Goal: Information Seeking & Learning: Learn about a topic

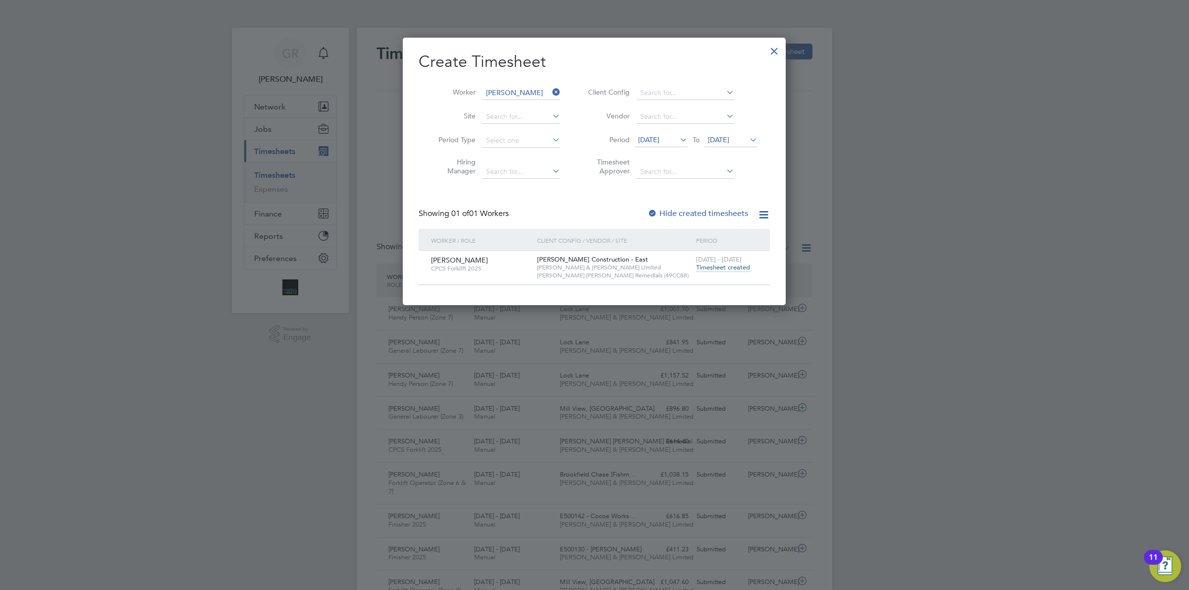
click at [717, 268] on span "Timesheet created" at bounding box center [723, 267] width 54 height 9
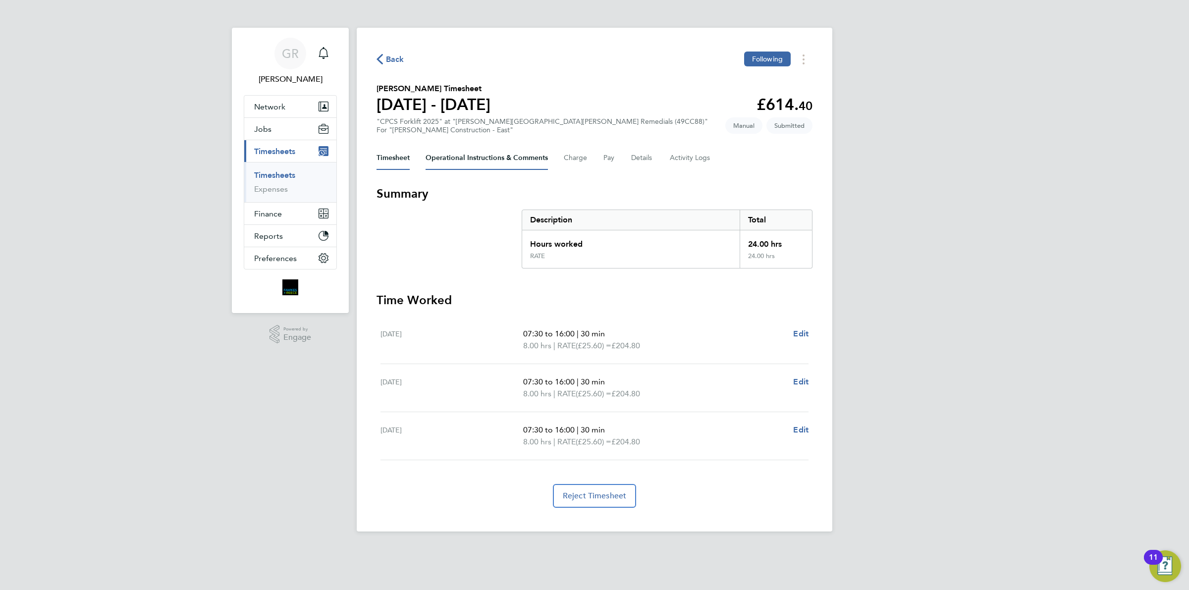
click at [528, 159] on Comments-tab "Operational Instructions & Comments" at bounding box center [487, 158] width 122 height 24
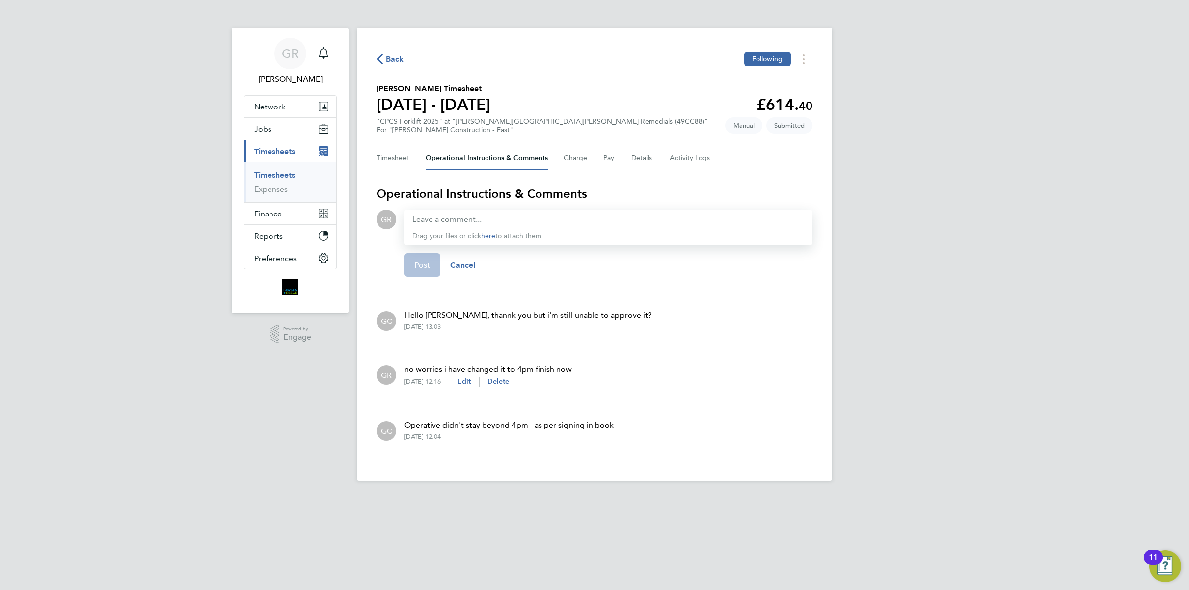
click at [396, 60] on span "Back" at bounding box center [395, 60] width 18 height 12
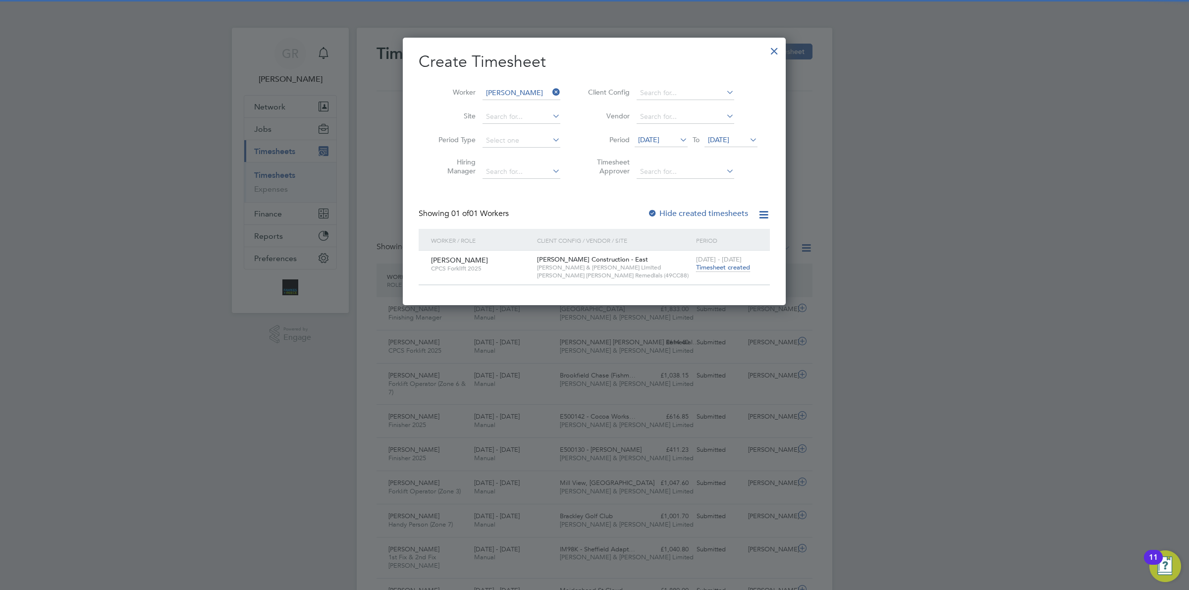
scroll to position [33, 86]
click at [551, 92] on icon at bounding box center [551, 92] width 0 height 14
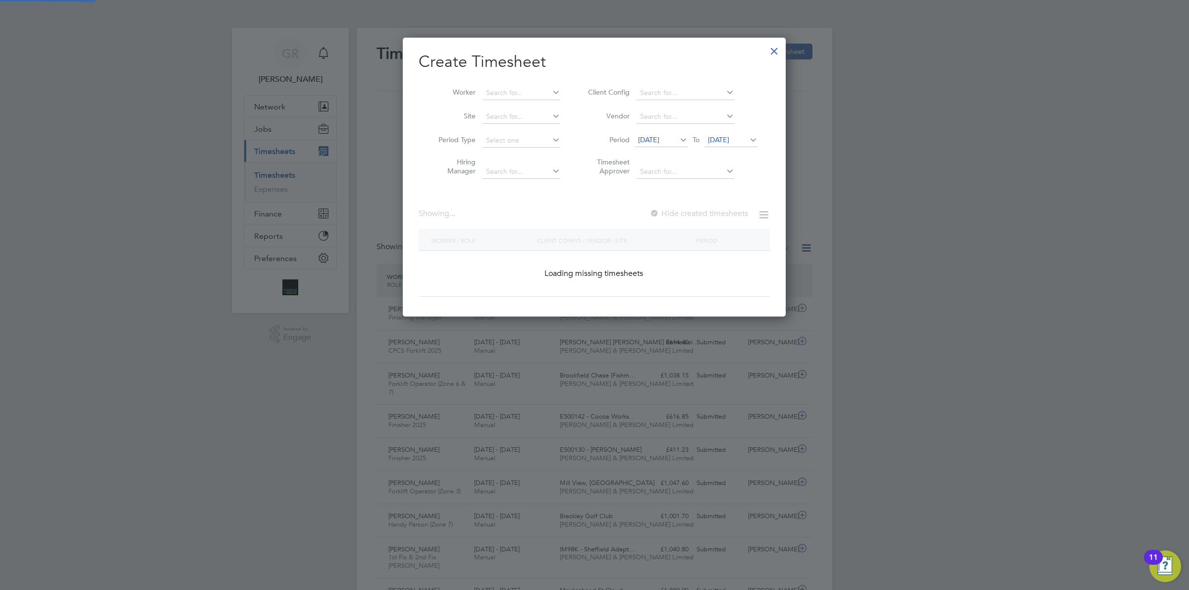
click at [778, 52] on div at bounding box center [775, 49] width 18 height 18
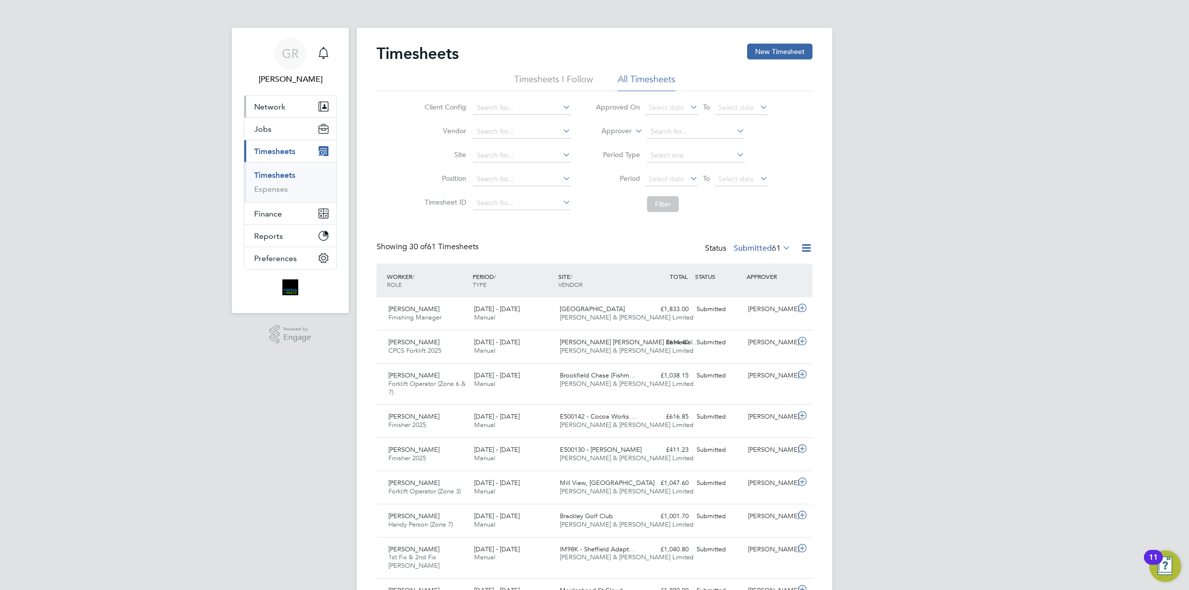
click at [294, 107] on button "Network" at bounding box center [290, 107] width 92 height 22
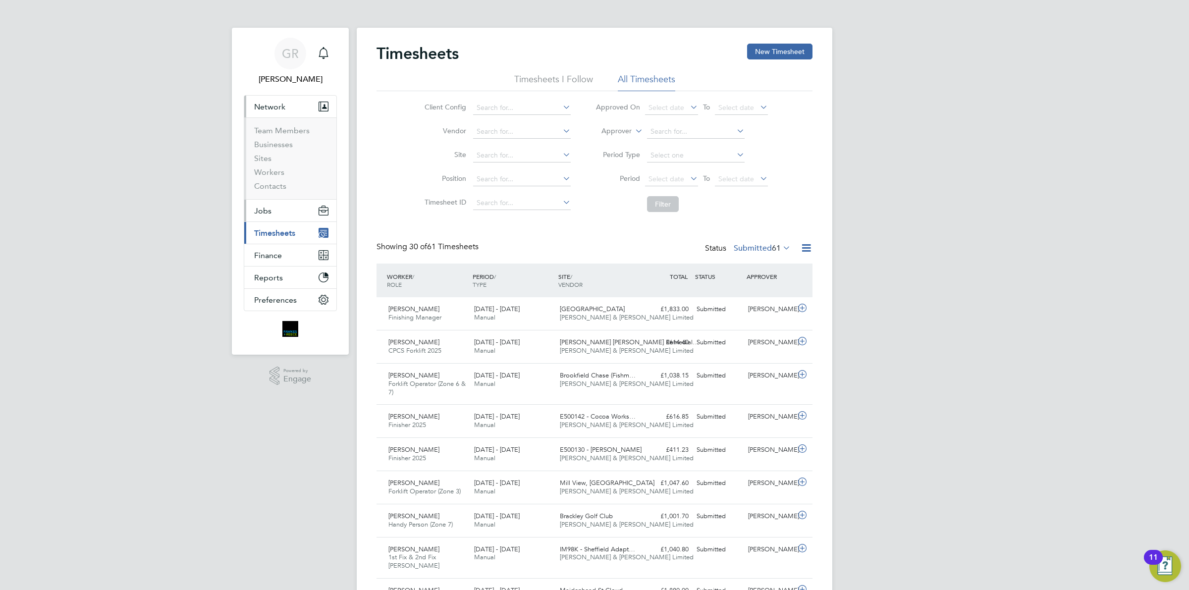
click at [281, 208] on button "Jobs" at bounding box center [290, 211] width 92 height 22
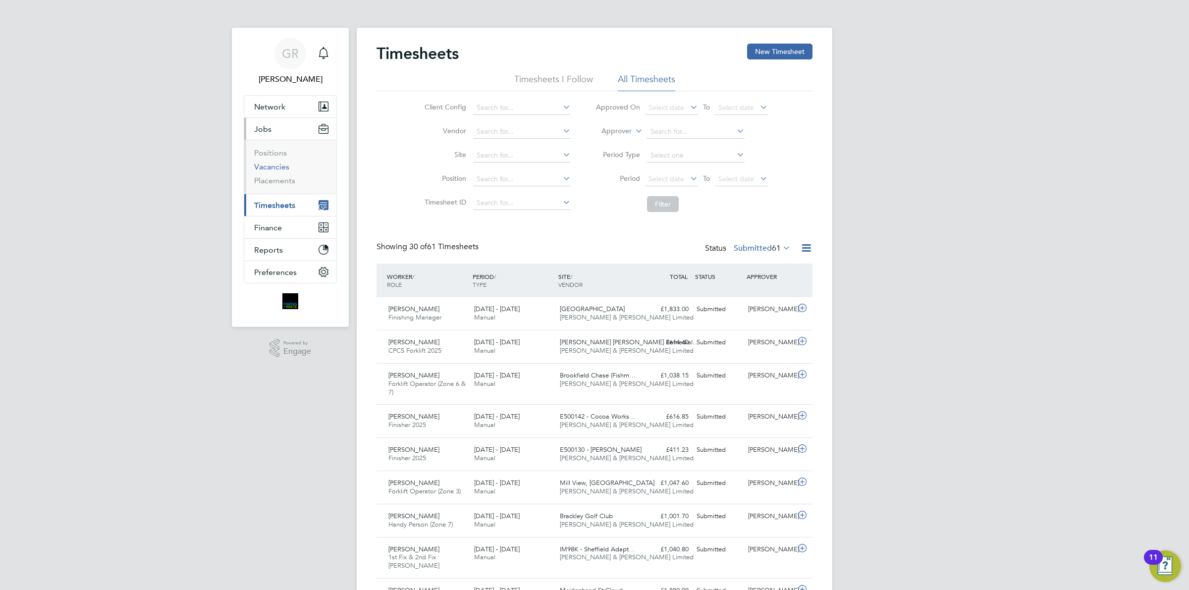
click at [273, 167] on link "Vacancies" at bounding box center [271, 166] width 35 height 9
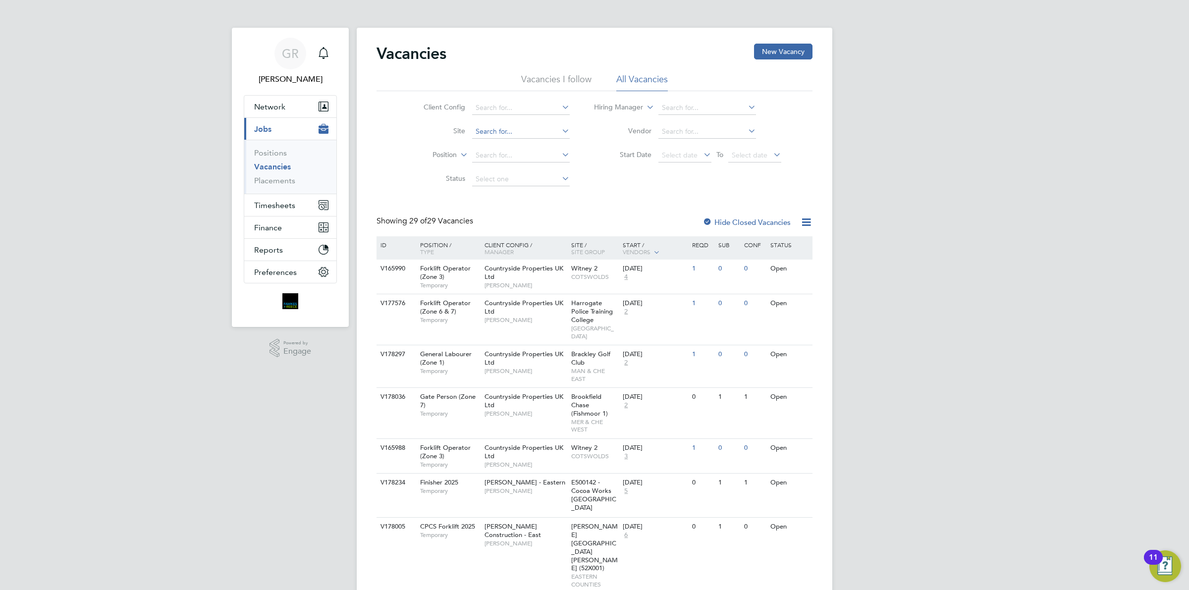
click at [482, 130] on input at bounding box center [521, 132] width 98 height 14
click at [492, 140] on li "Maidenhead St Cl oud Way" at bounding box center [520, 144] width 99 height 13
type input "[GEOGRAPHIC_DATA]"
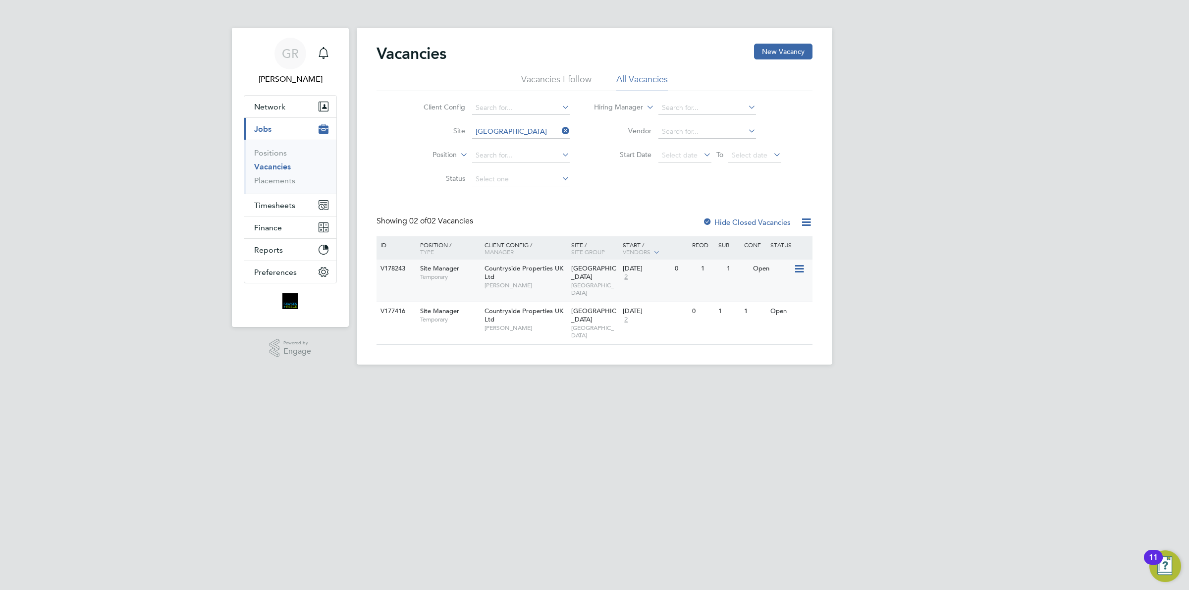
click at [502, 276] on div "Countryside Properties UK Ltd Stephen Nottage" at bounding box center [525, 277] width 87 height 34
click at [285, 205] on span "Timesheets" at bounding box center [274, 205] width 41 height 9
click at [278, 174] on link "Timesheets" at bounding box center [274, 174] width 41 height 9
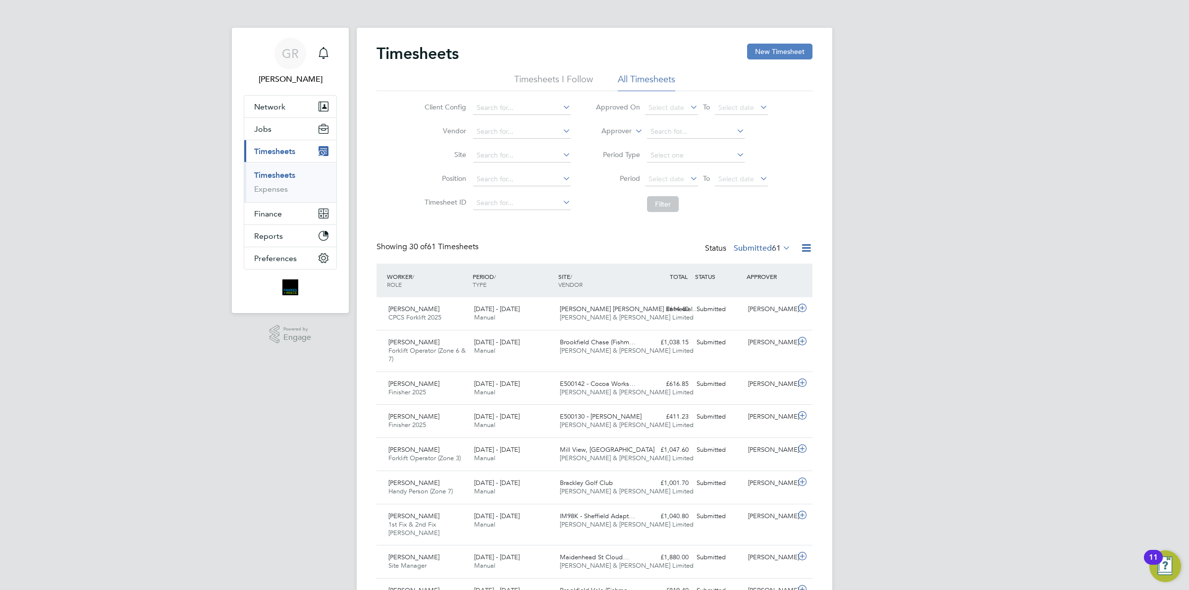
scroll to position [25, 86]
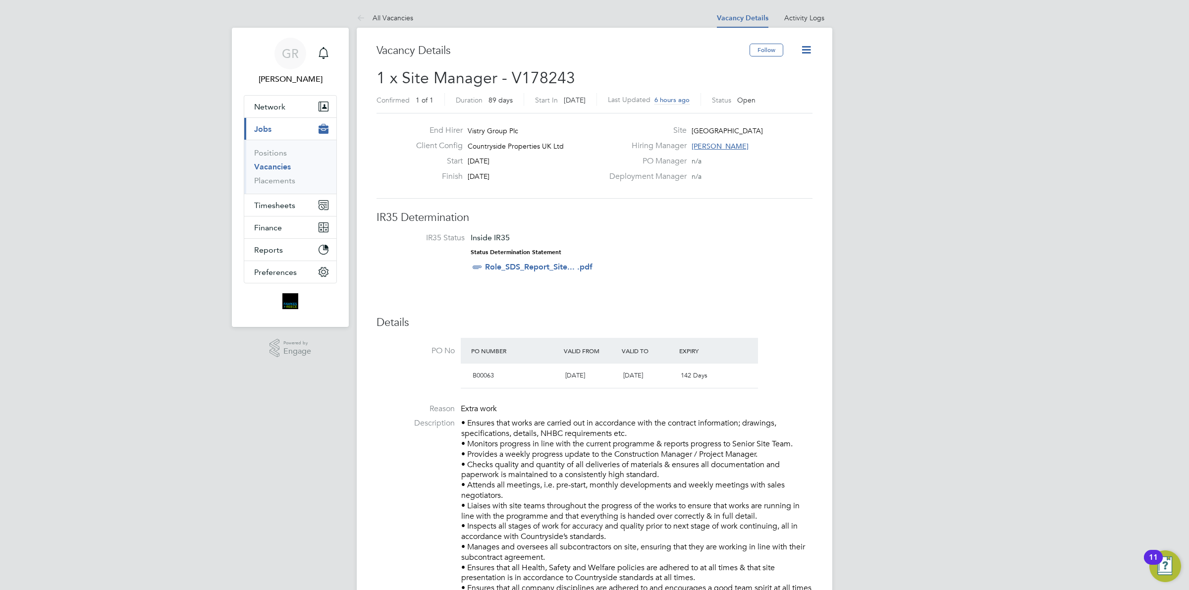
click at [809, 53] on icon at bounding box center [806, 50] width 12 height 12
click at [378, 17] on link "All Vacancies" at bounding box center [385, 17] width 56 height 9
